Goal: Task Accomplishment & Management: Use online tool/utility

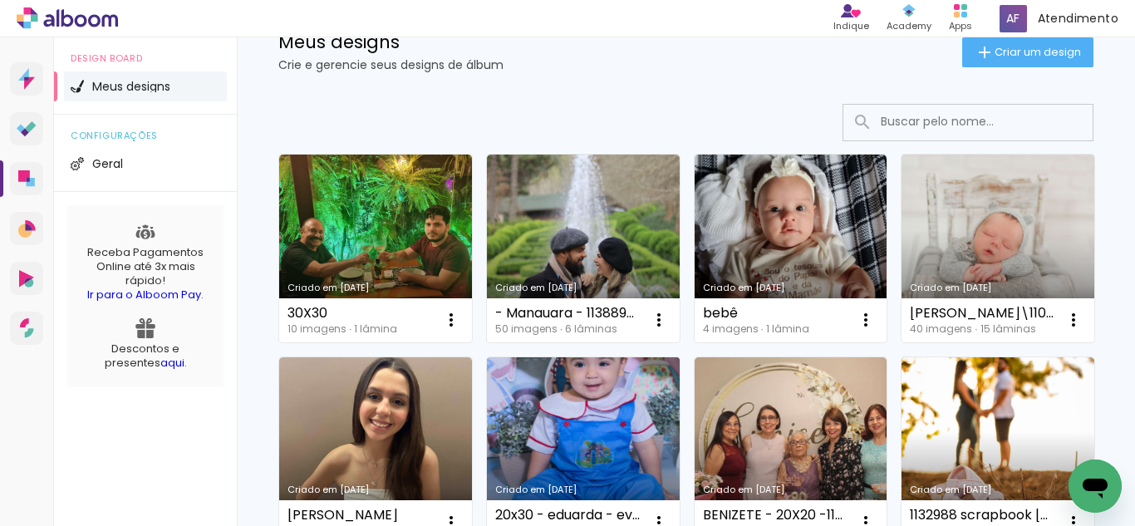
scroll to position [83, 0]
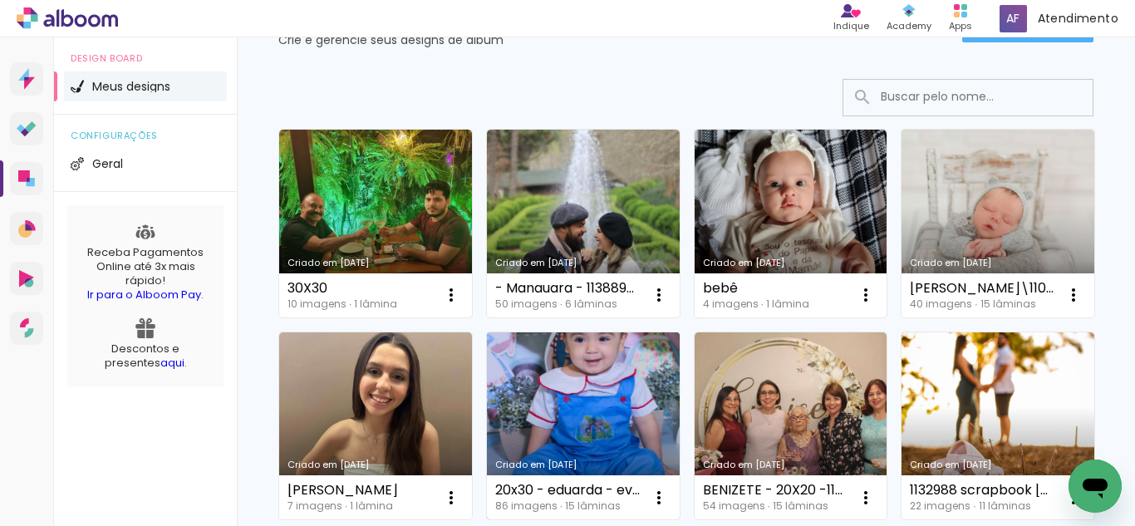
click at [679, 396] on link "Criado em [DATE]" at bounding box center [583, 426] width 193 height 188
